Goal: Navigation & Orientation: Understand site structure

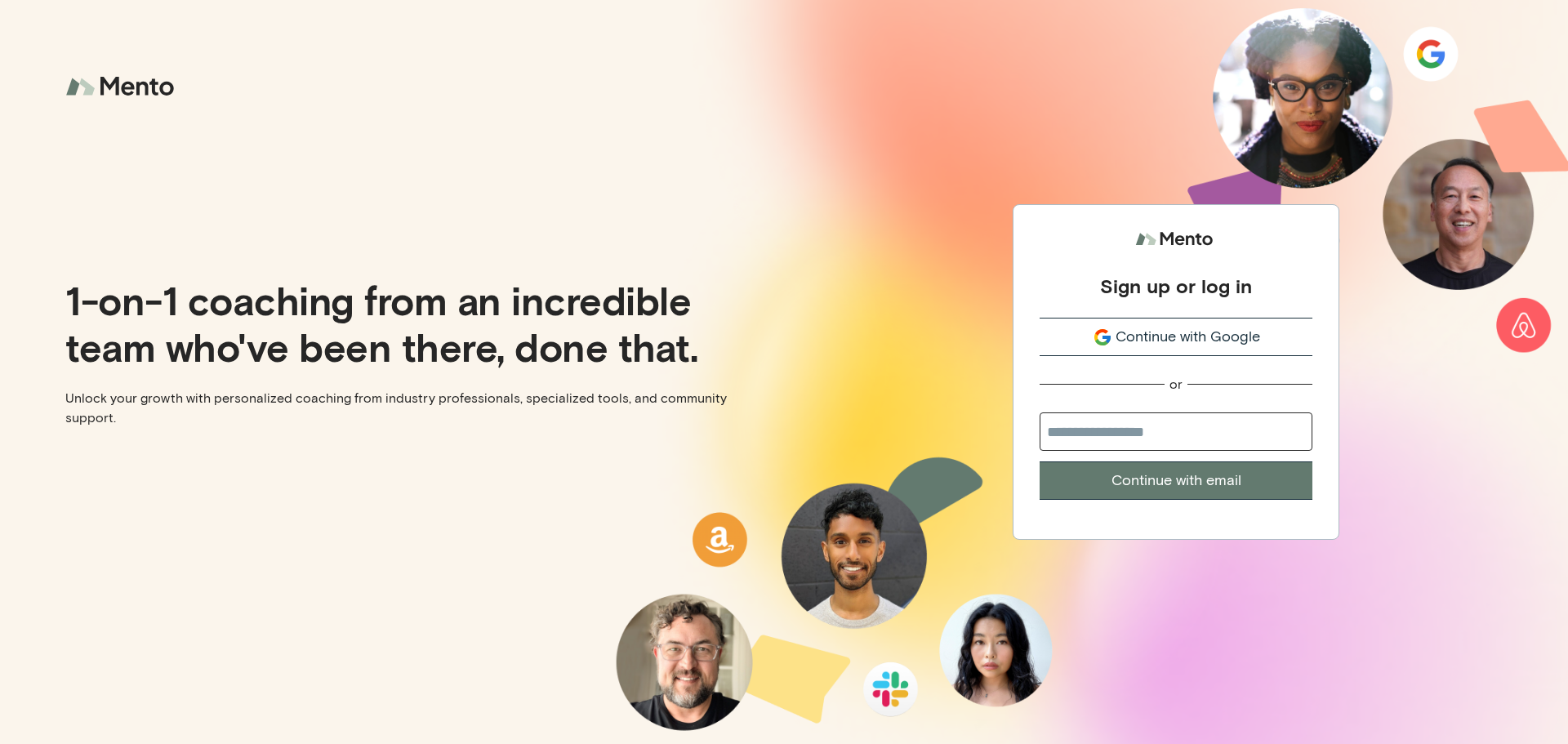
click at [1133, 433] on input "email" at bounding box center [1176, 432] width 272 height 38
type input "**********"
click at [1159, 481] on button "Continue with email" at bounding box center [1176, 480] width 272 height 38
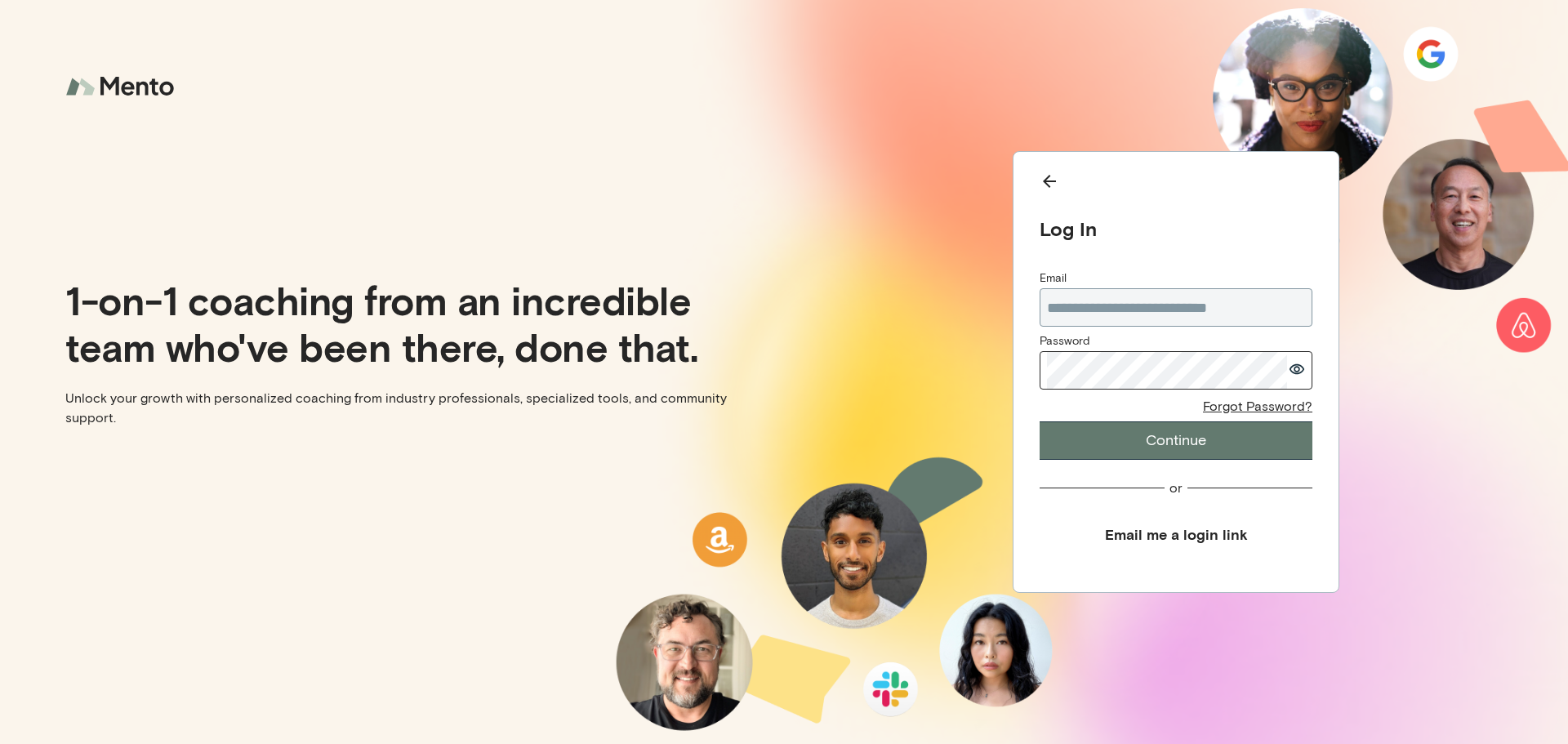
click at [1174, 436] on button "Continue" at bounding box center [1176, 440] width 272 height 38
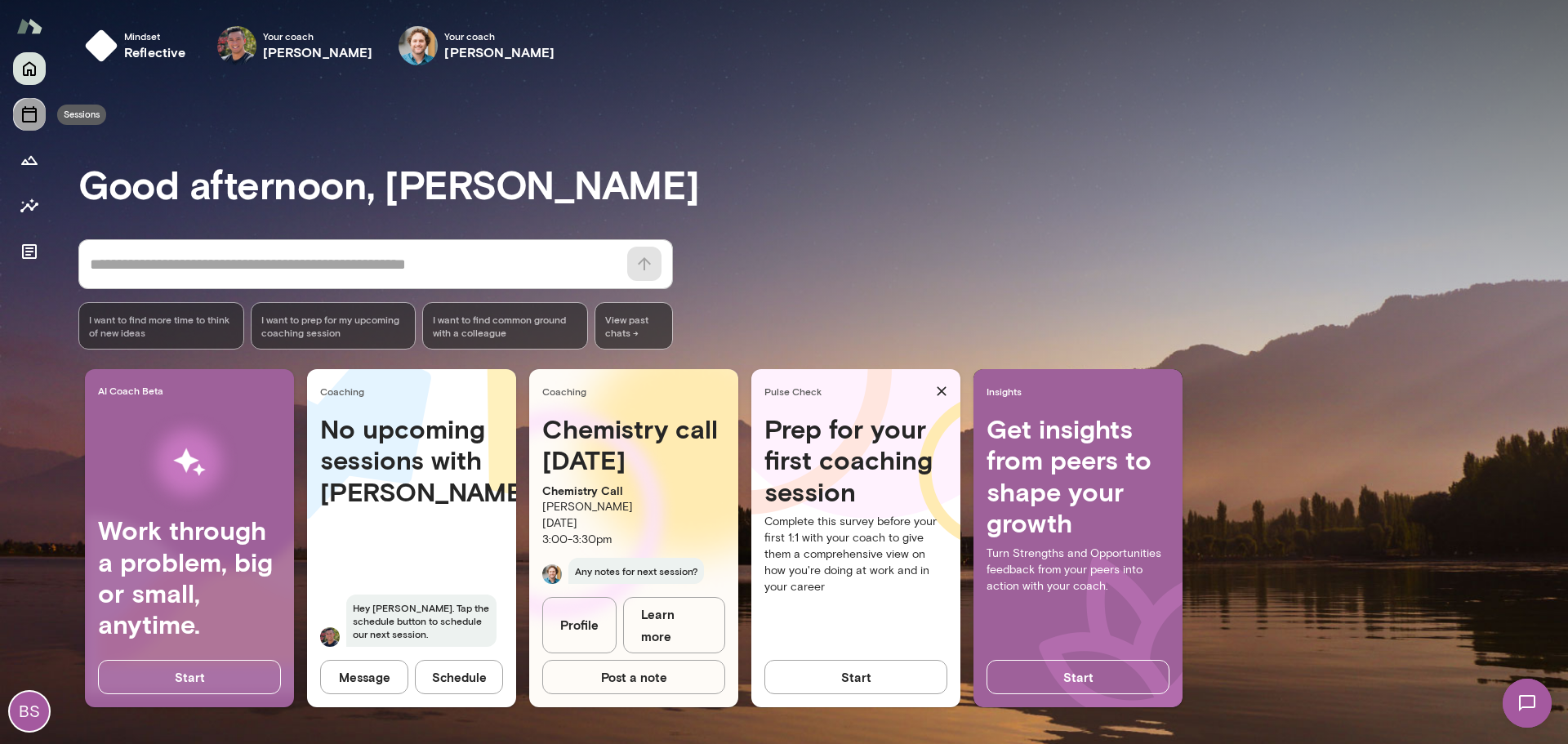
click at [30, 118] on icon "Sessions" at bounding box center [29, 113] width 20 height 20
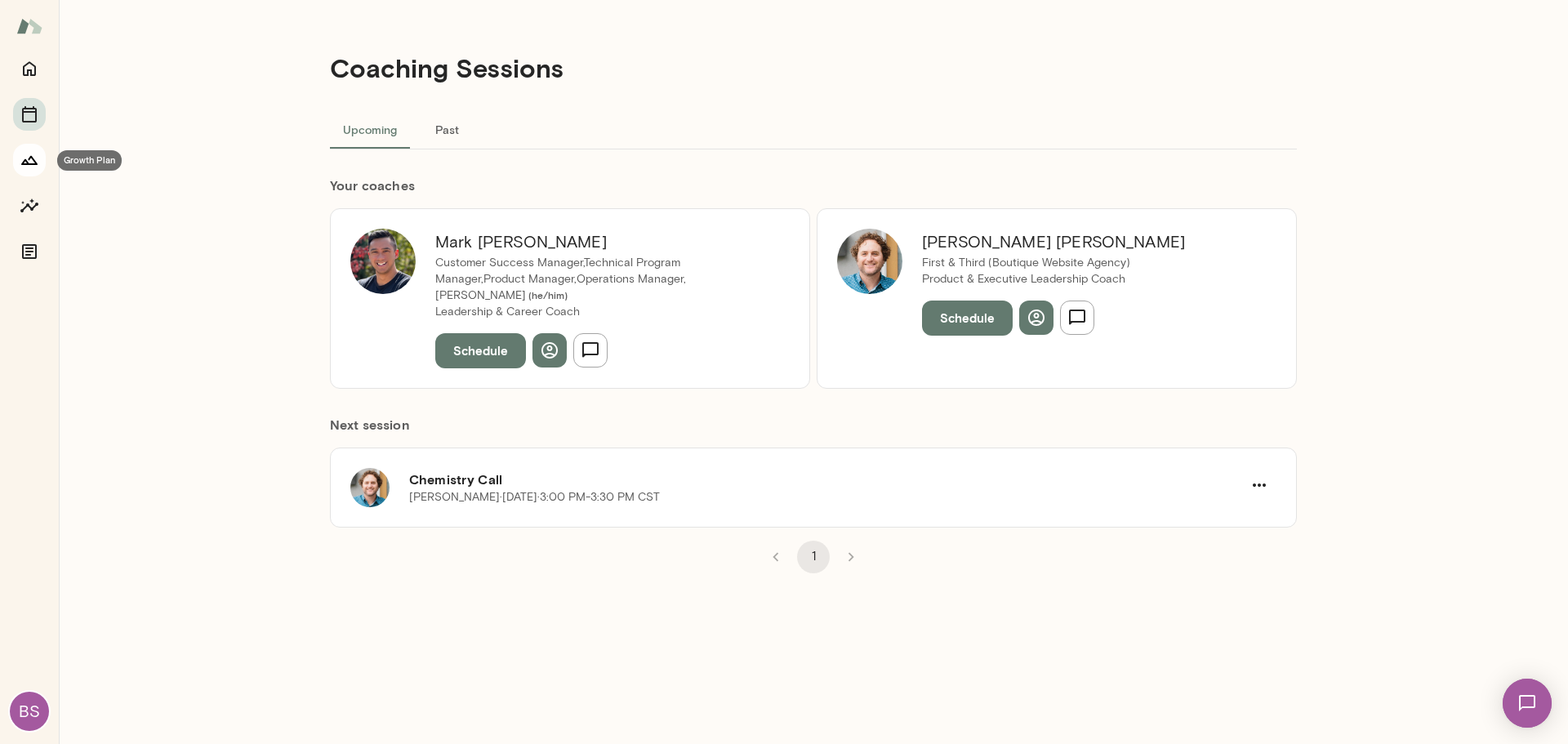
click at [23, 161] on icon "Growth Plan" at bounding box center [30, 161] width 17 height 9
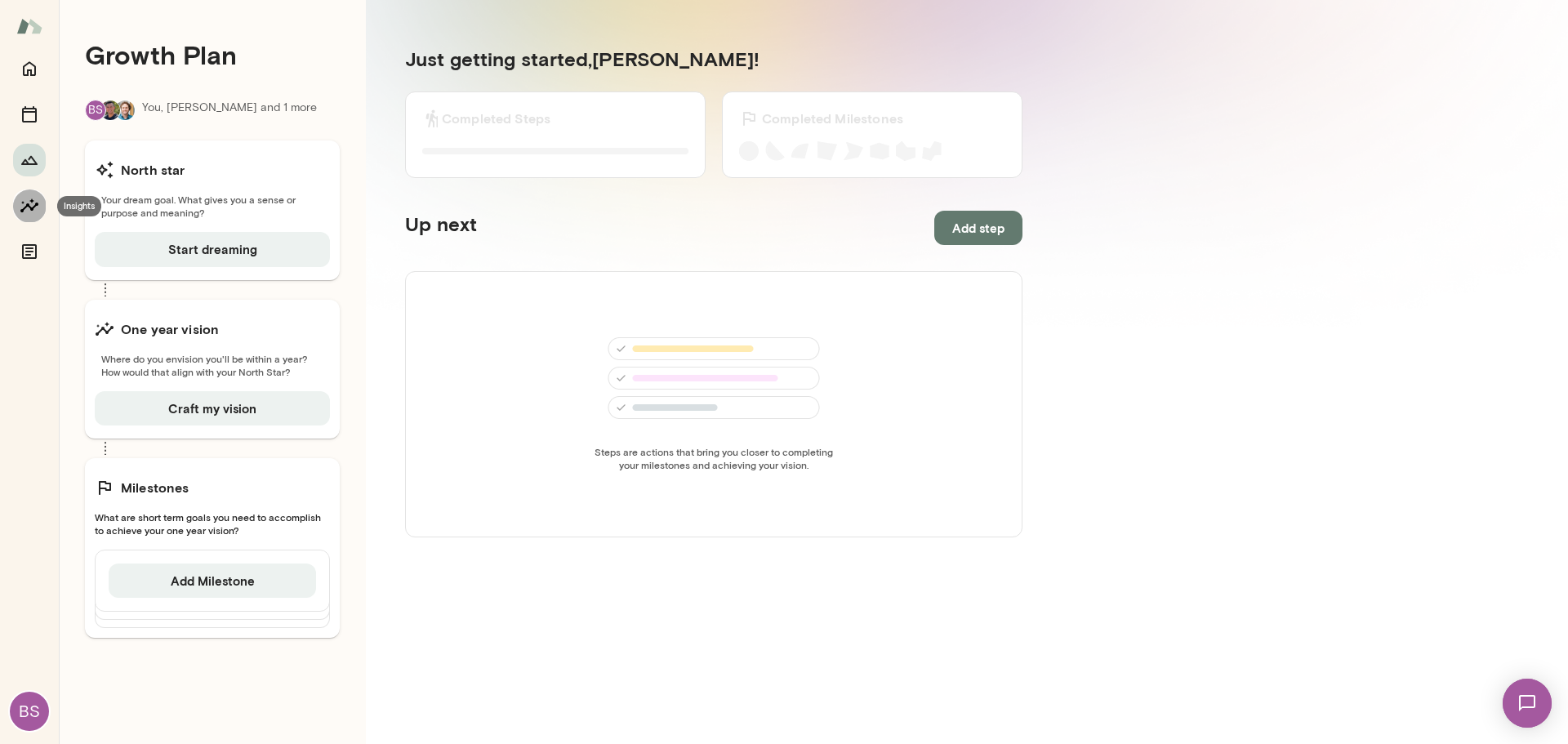
click at [30, 200] on icon "Insights" at bounding box center [29, 206] width 20 height 20
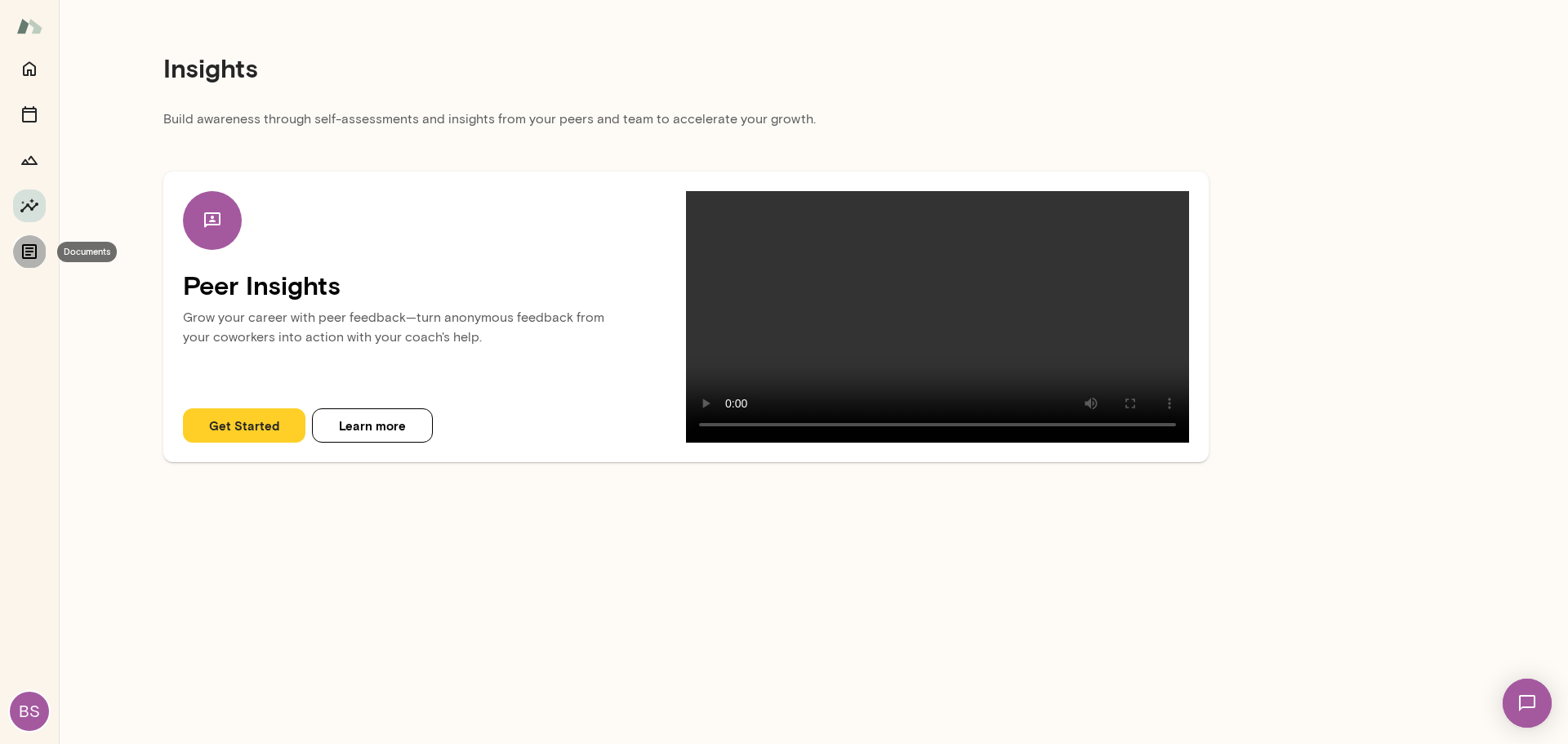
click at [25, 256] on icon "Documents" at bounding box center [29, 251] width 20 height 20
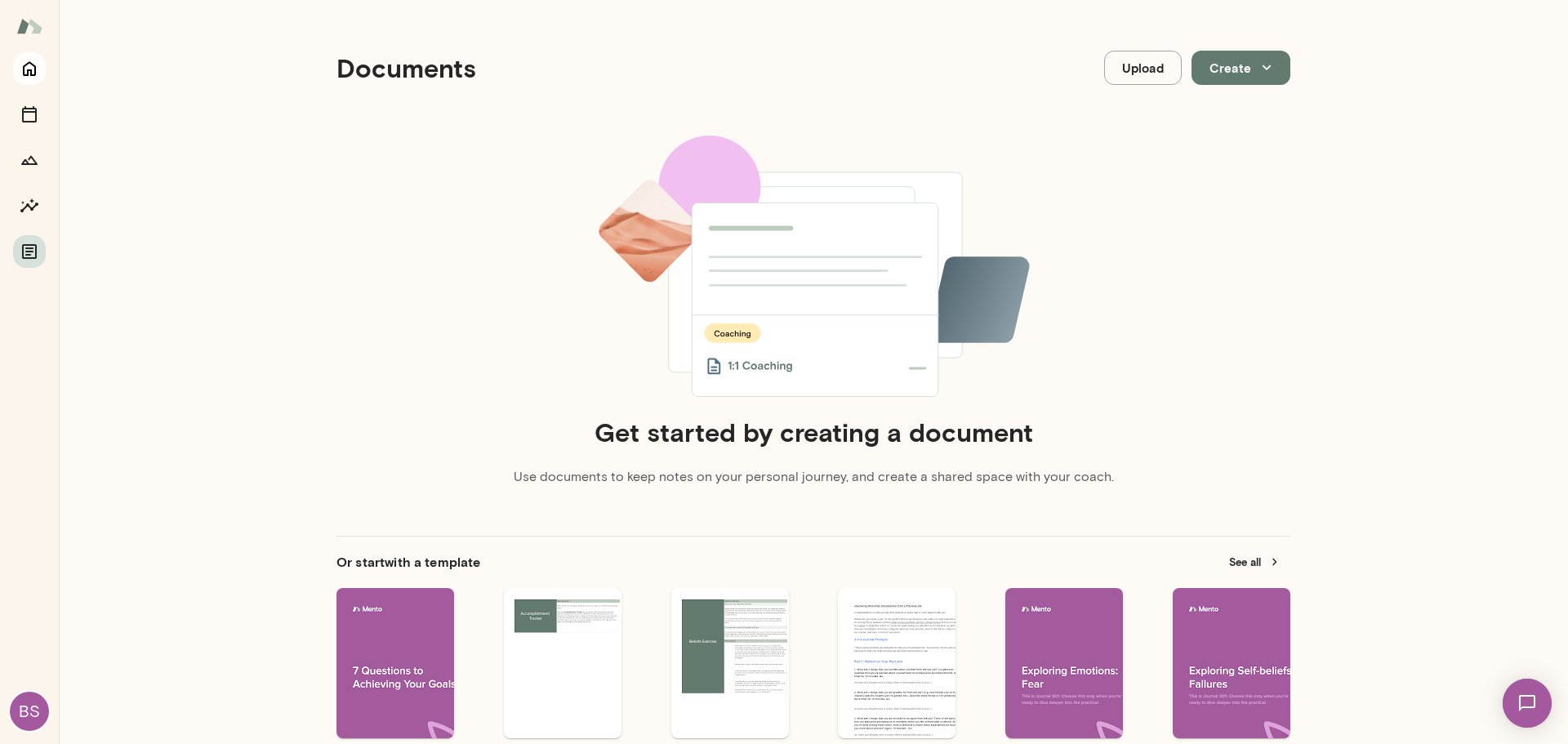
click at [29, 70] on icon "Home" at bounding box center [30, 70] width 13 height 15
